Goal: Navigation & Orientation: Understand site structure

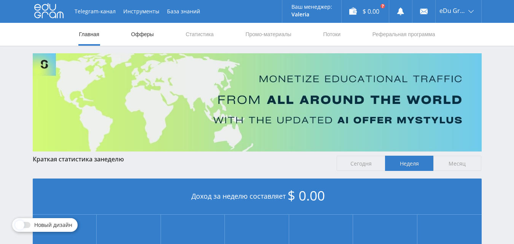
click at [139, 34] on link "Офферы" at bounding box center [143, 34] width 24 height 23
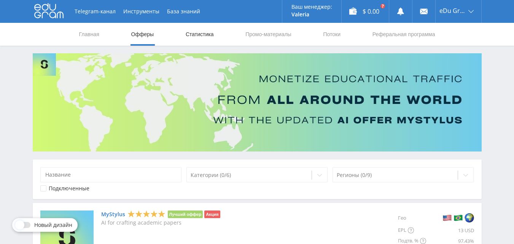
click at [198, 35] on link "Статистика" at bounding box center [200, 34] width 30 height 23
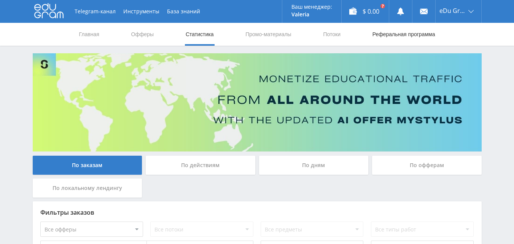
click at [423, 34] on link "Реферальная программа" at bounding box center [404, 34] width 64 height 23
